Goal: Task Accomplishment & Management: Use online tool/utility

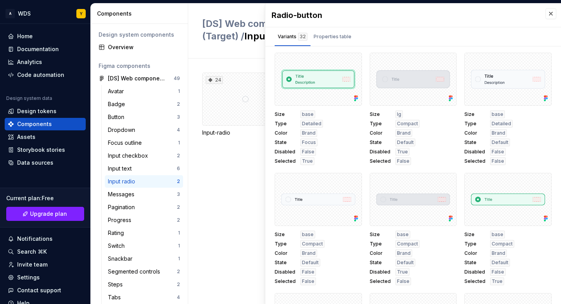
scroll to position [59, 0]
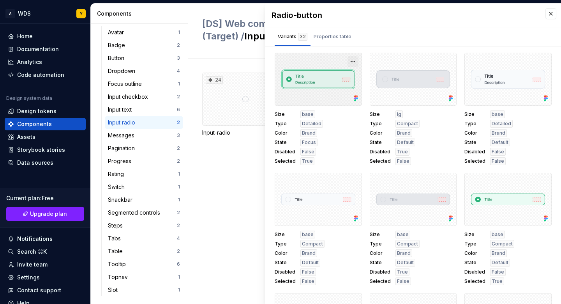
click at [348, 66] on button "button" at bounding box center [353, 61] width 11 height 11
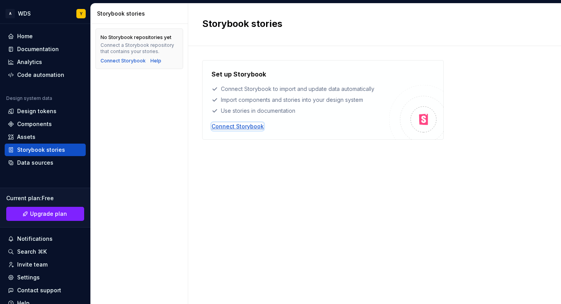
click at [262, 124] on div "Connect Storybook" at bounding box center [238, 126] width 52 height 8
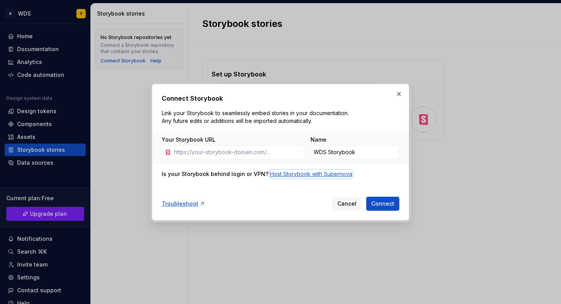
click at [319, 177] on div "Host Storybook with Supernova" at bounding box center [311, 174] width 82 height 8
